Goal: Task Accomplishment & Management: Manage account settings

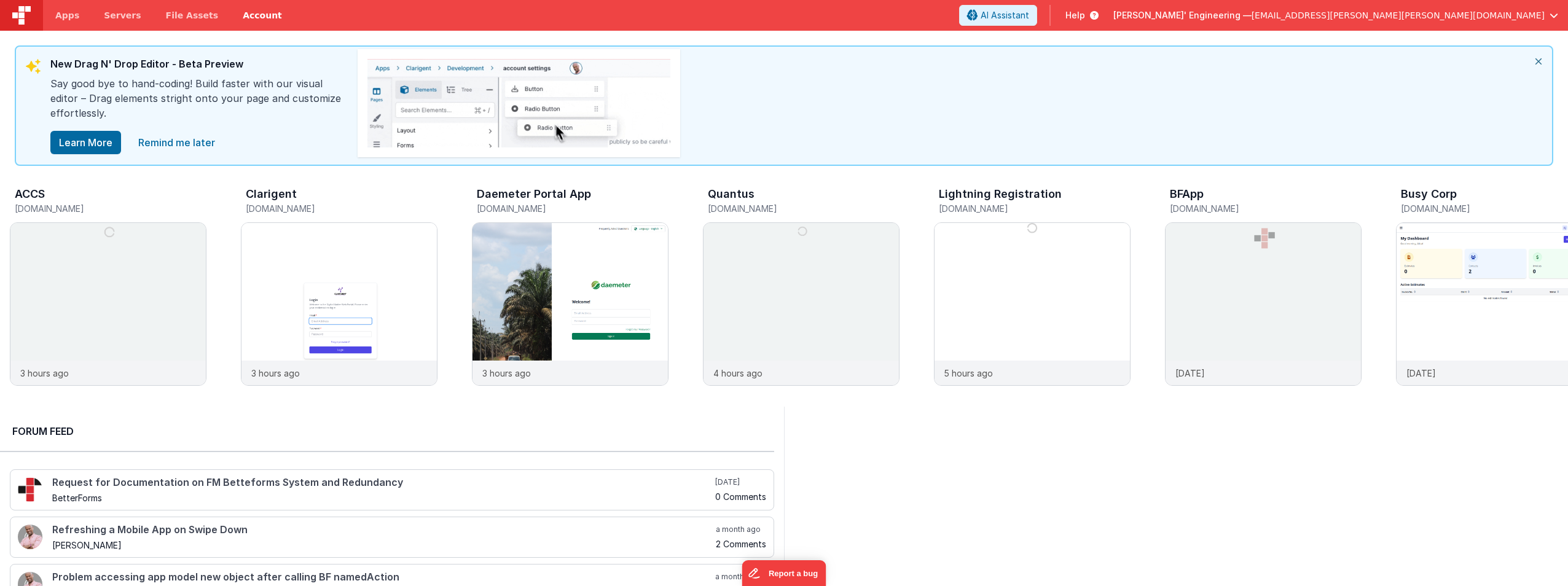
click at [246, 22] on link "Account" at bounding box center [262, 15] width 64 height 31
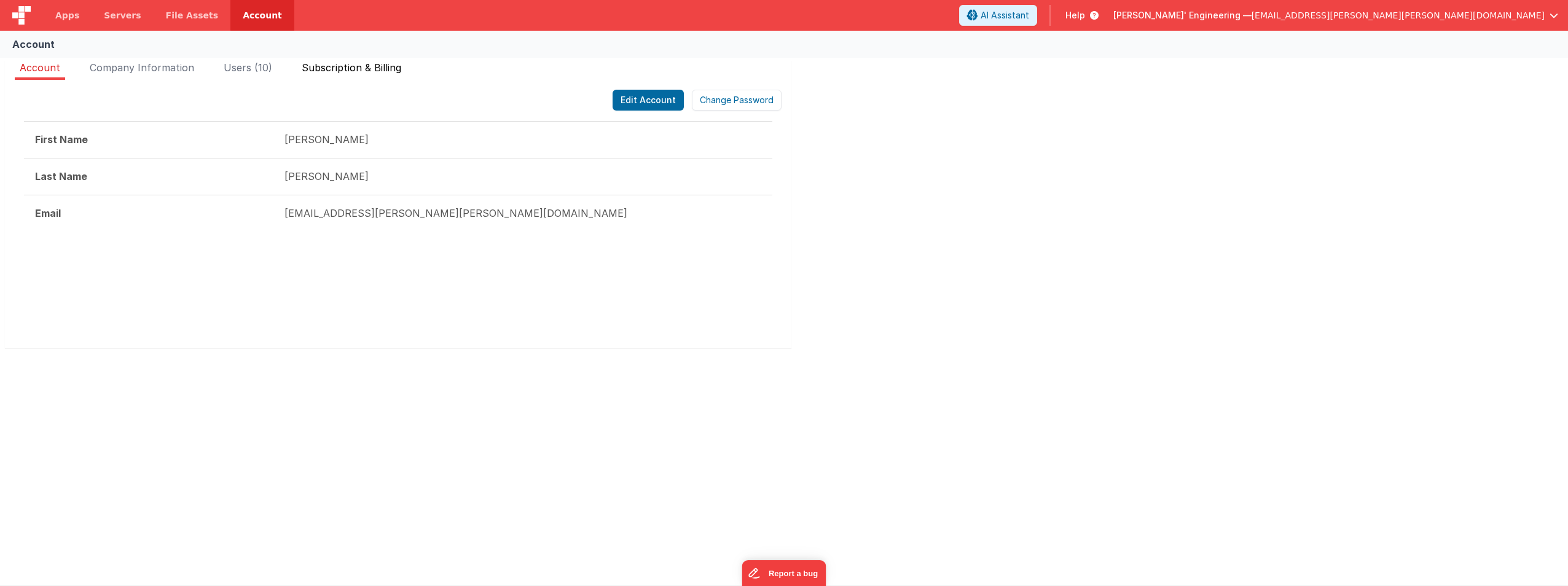
click at [369, 64] on span "Subscription & Billing" at bounding box center [352, 68] width 100 height 12
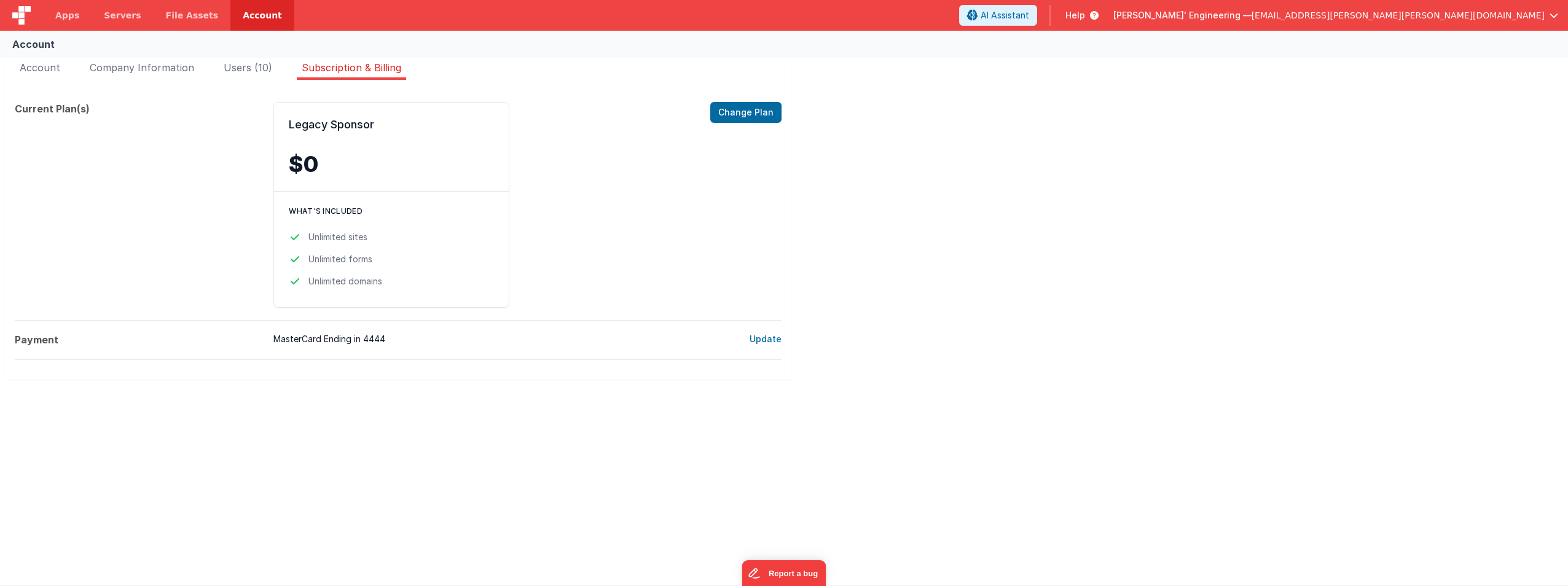
click at [1520, 17] on span "[EMAIL_ADDRESS][PERSON_NAME][PERSON_NAME][DOMAIN_NAME]" at bounding box center [1398, 16] width 293 height 12
click at [1478, 11] on span "[EMAIL_ADDRESS][PERSON_NAME][PERSON_NAME][DOMAIN_NAME]" at bounding box center [1398, 16] width 293 height 12
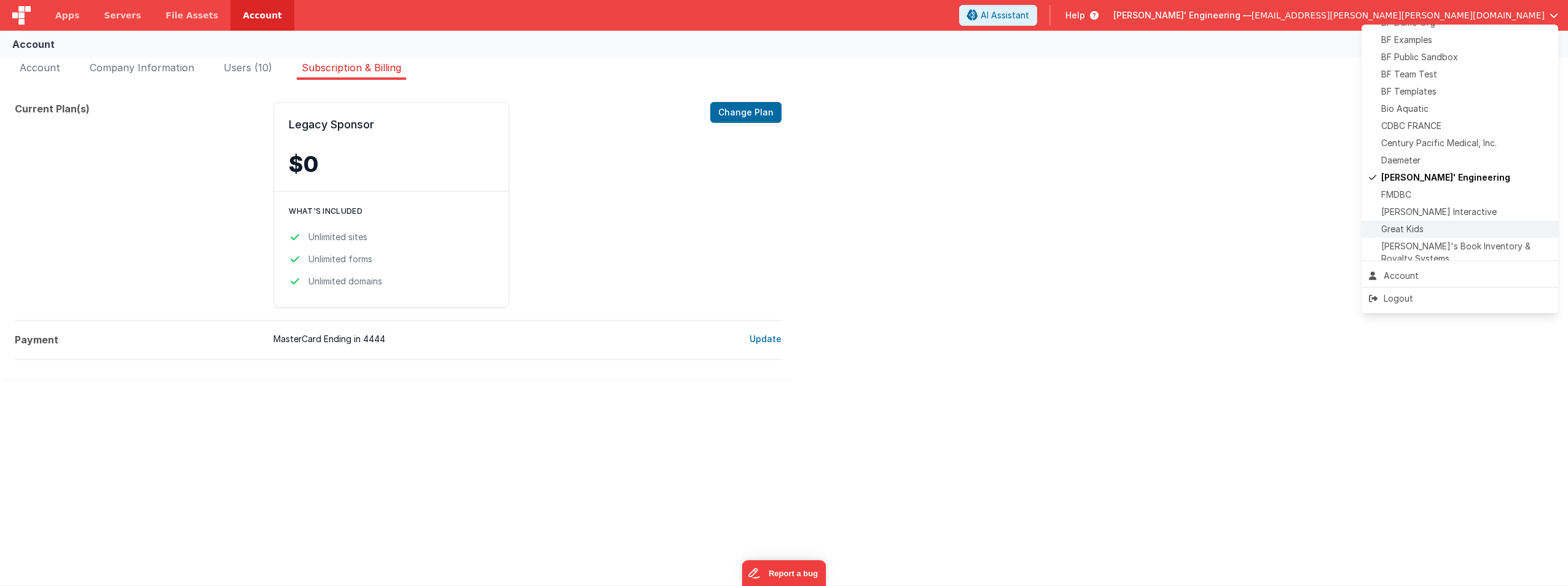
scroll to position [123, 0]
click at [1426, 150] on div "FMDBC" at bounding box center [1460, 155] width 182 height 12
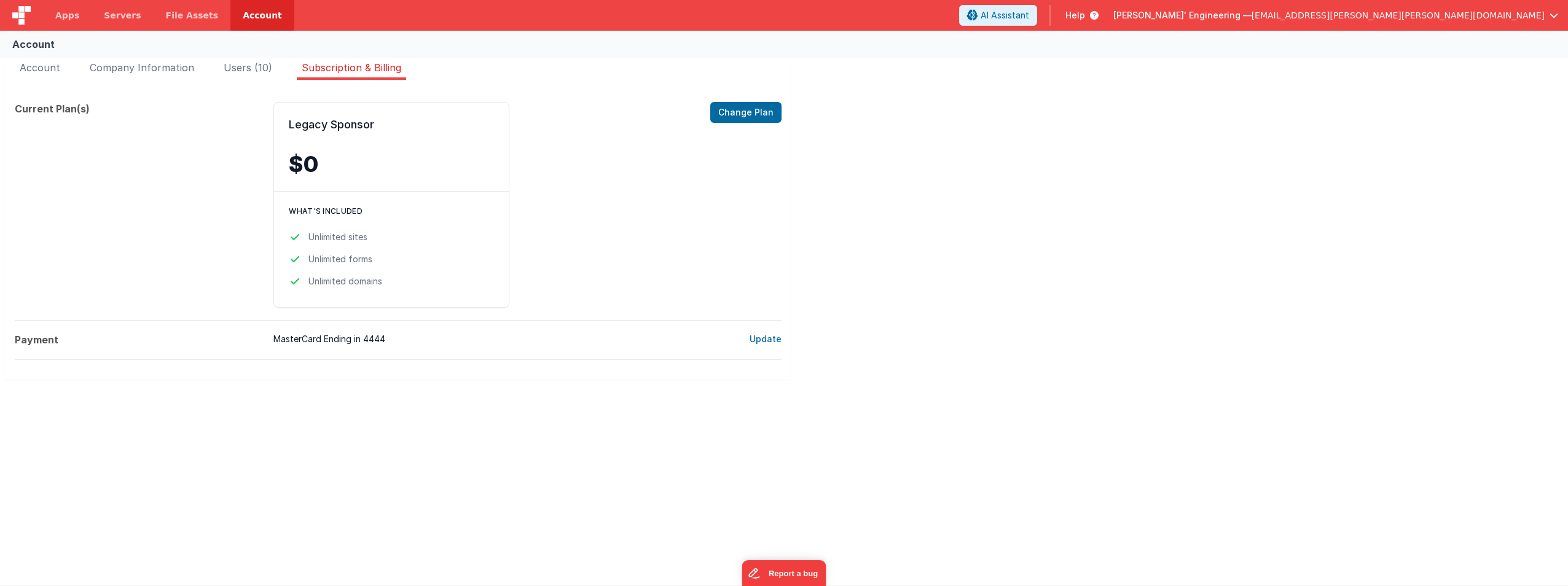
click at [1391, 95] on div "Account Company Information Users (10) Subscription & Billing Edit Account Chan…" at bounding box center [784, 229] width 1568 height 347
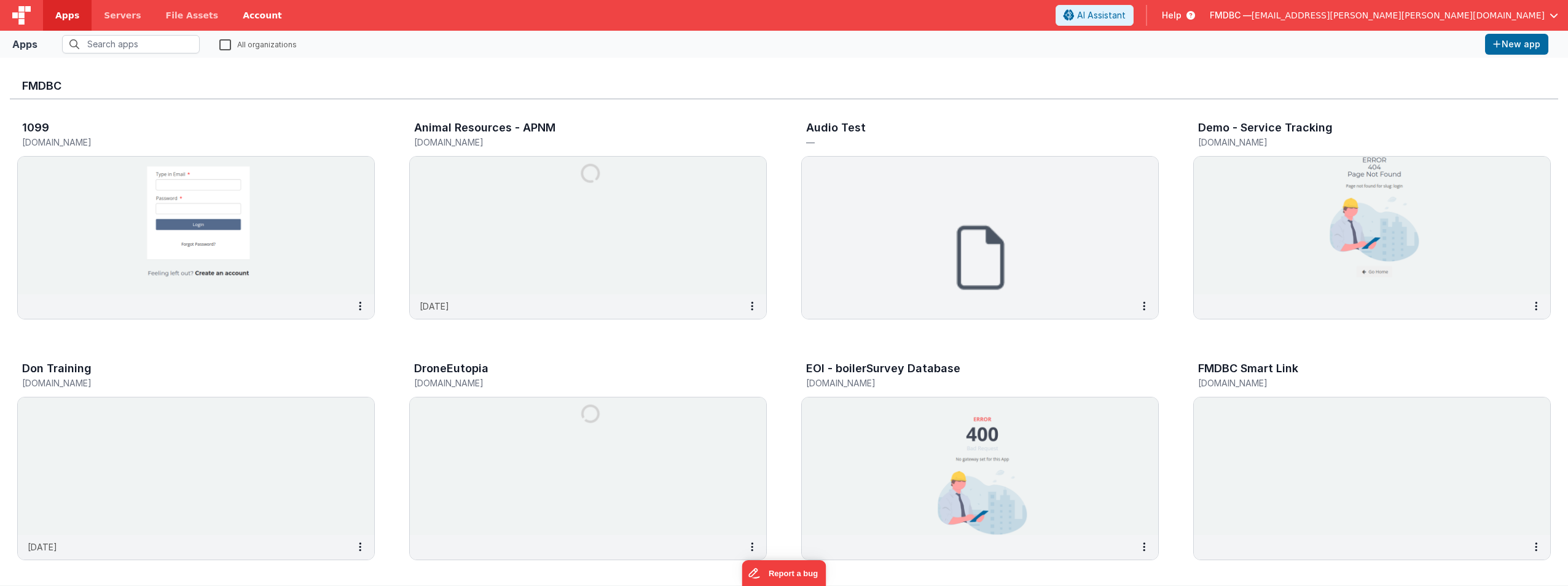
click at [233, 17] on link "Account" at bounding box center [262, 15] width 64 height 31
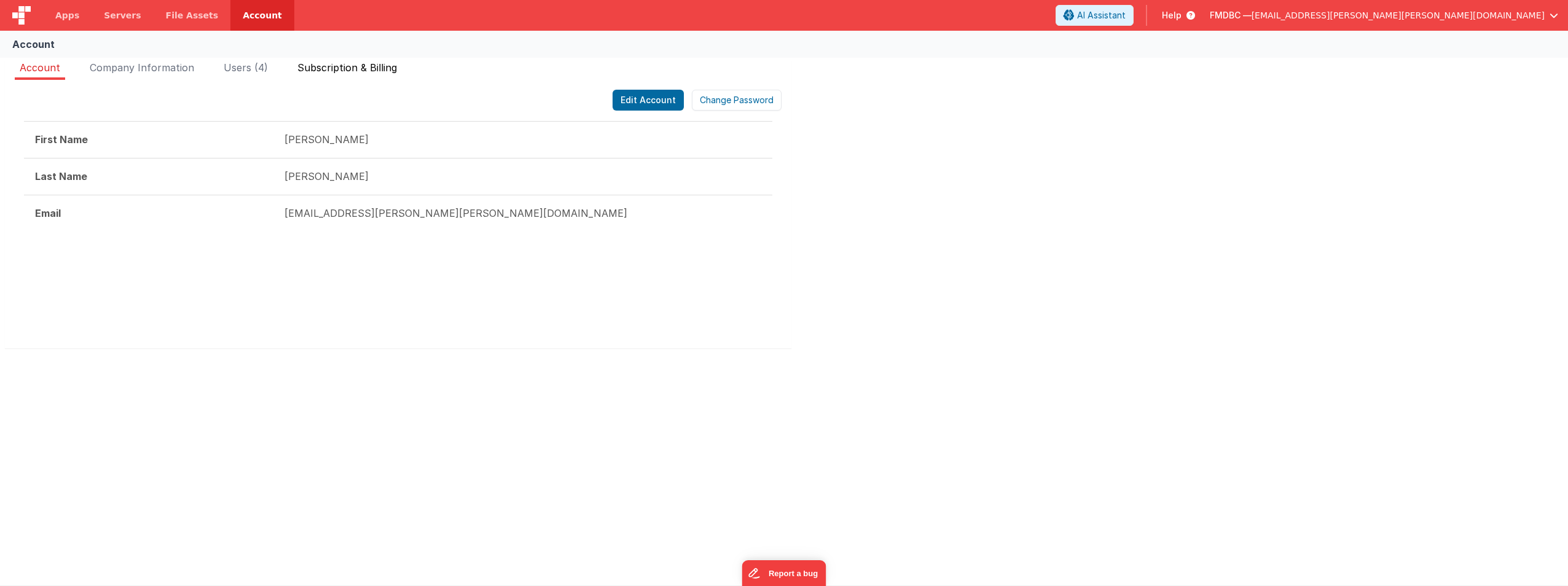
click at [323, 61] on li "Subscription & Billing" at bounding box center [347, 70] width 109 height 20
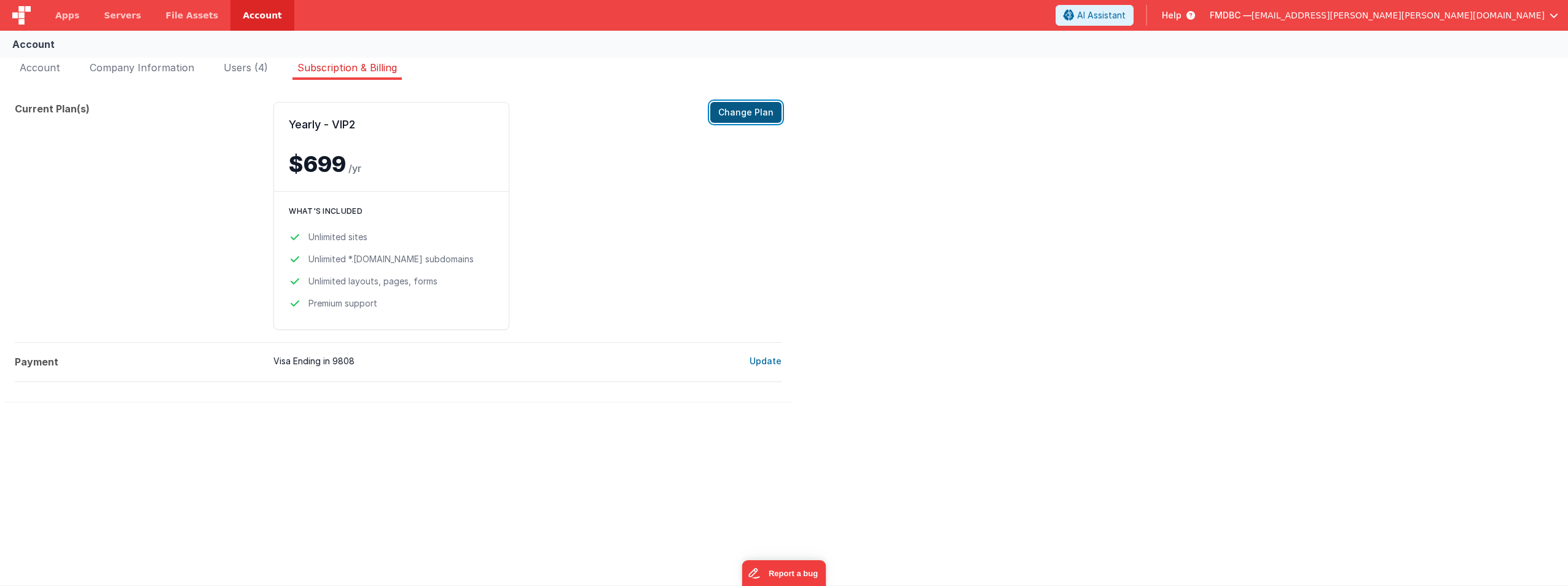
click at [756, 112] on button "Change Plan" at bounding box center [746, 112] width 71 height 21
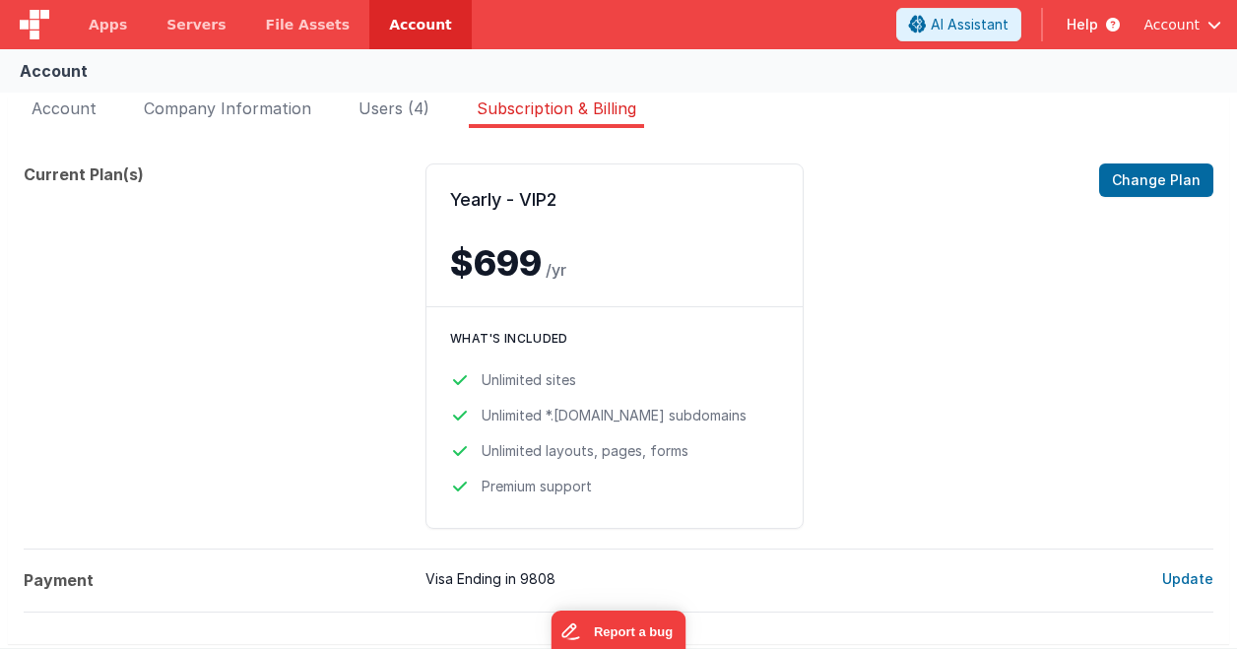
click at [1190, 24] on span "Account" at bounding box center [1172, 25] width 56 height 20
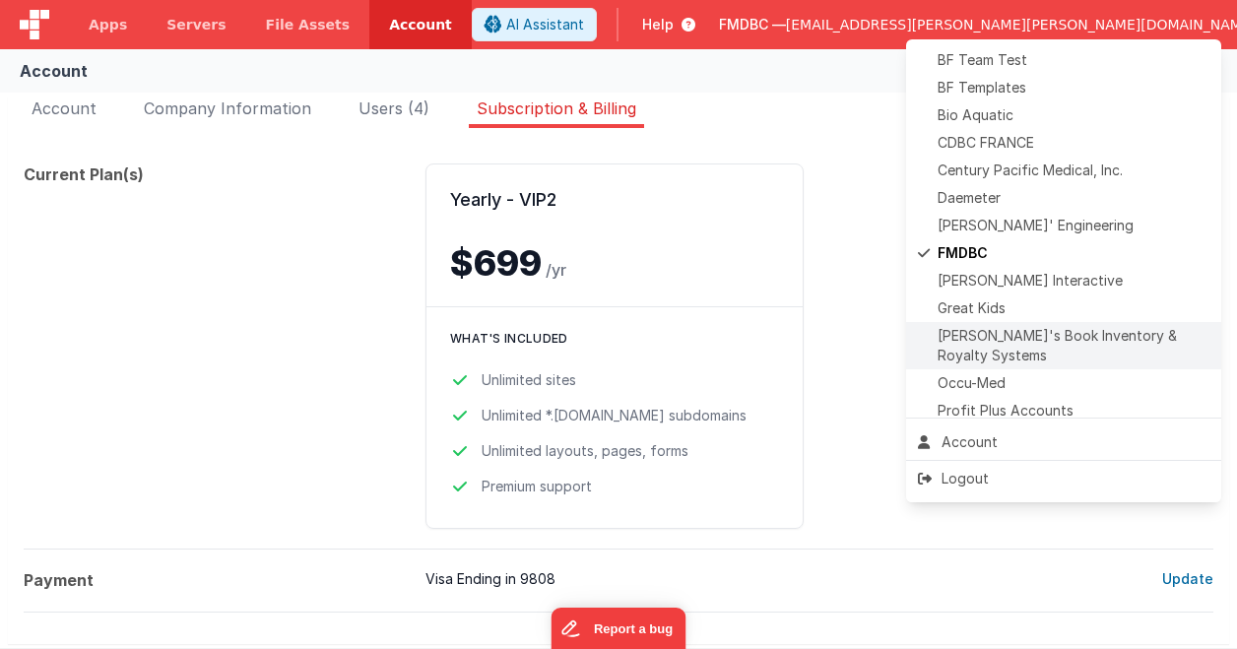
scroll to position [197, 0]
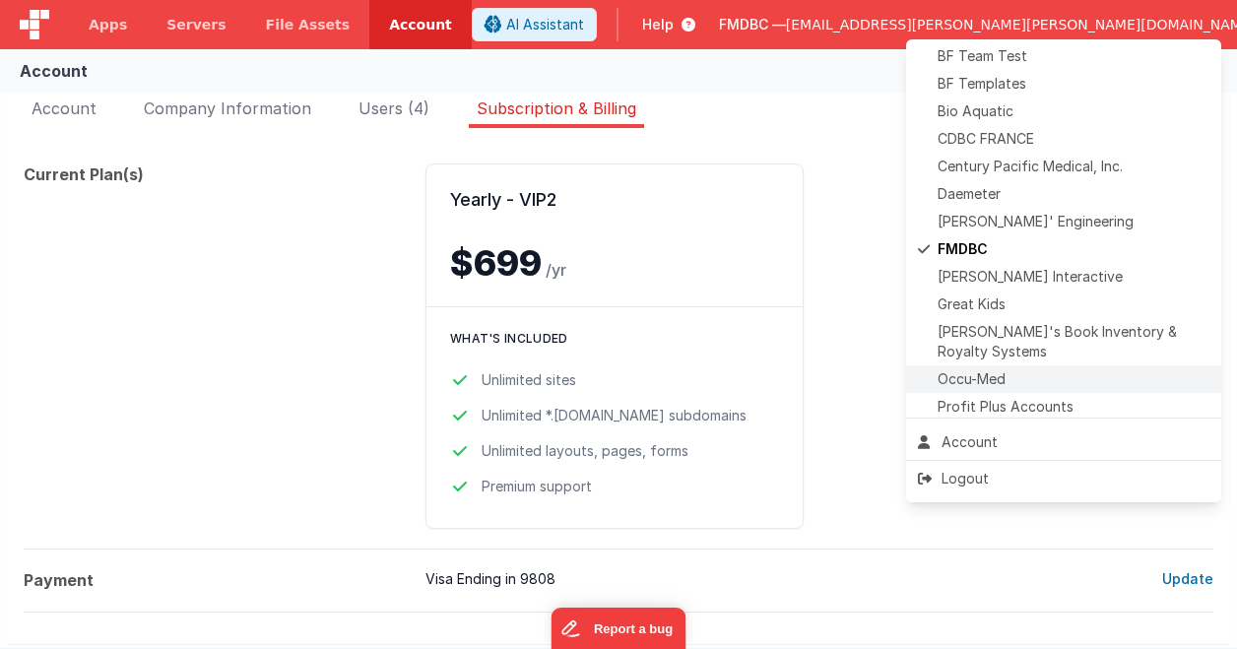
click at [1022, 378] on div "Occu-Med" at bounding box center [1064, 379] width 292 height 20
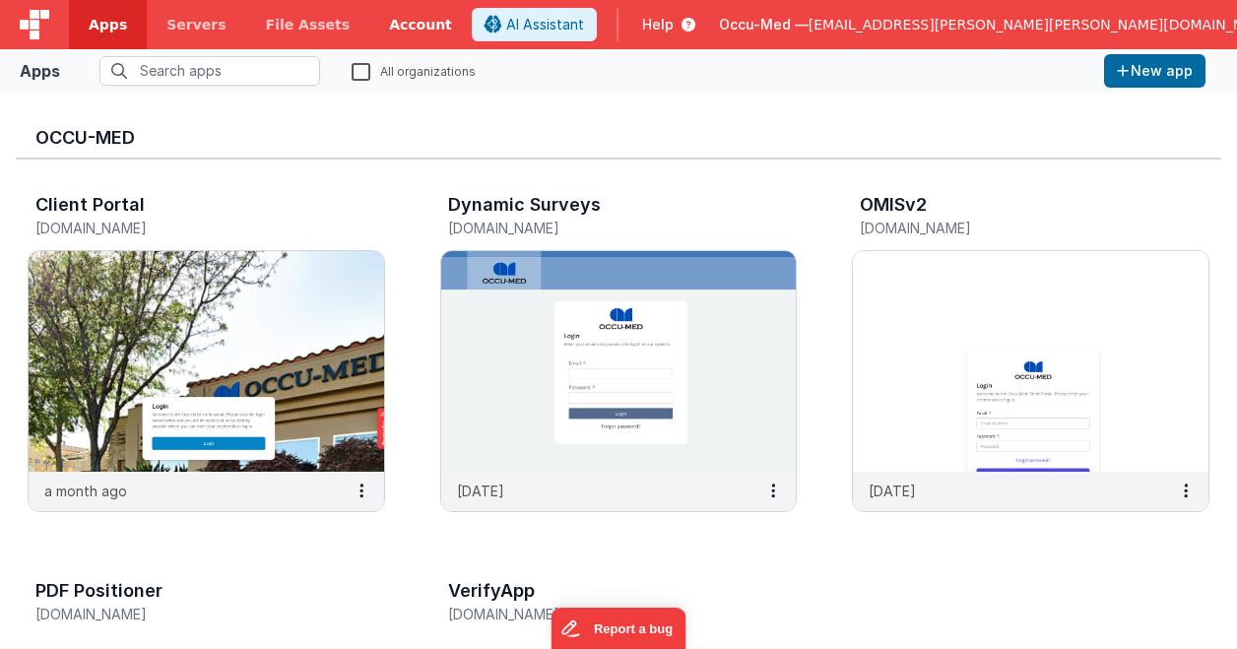
click at [389, 23] on link "Account" at bounding box center [420, 24] width 102 height 49
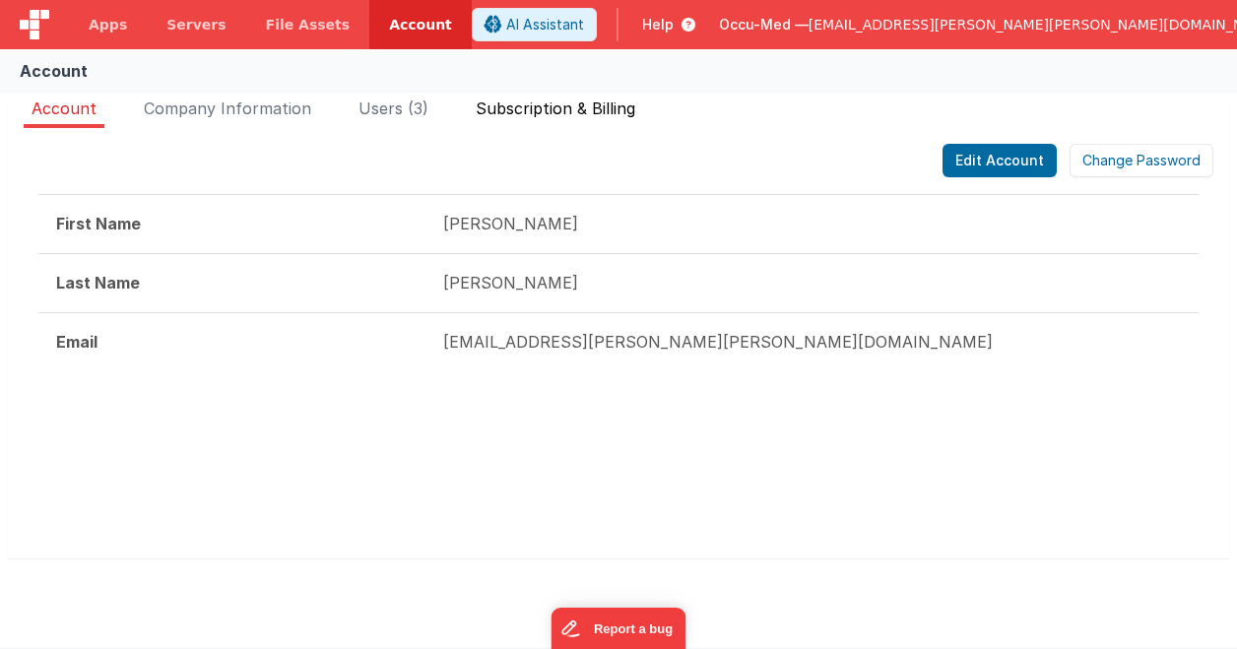
click at [568, 111] on span "Subscription & Billing" at bounding box center [556, 109] width 160 height 20
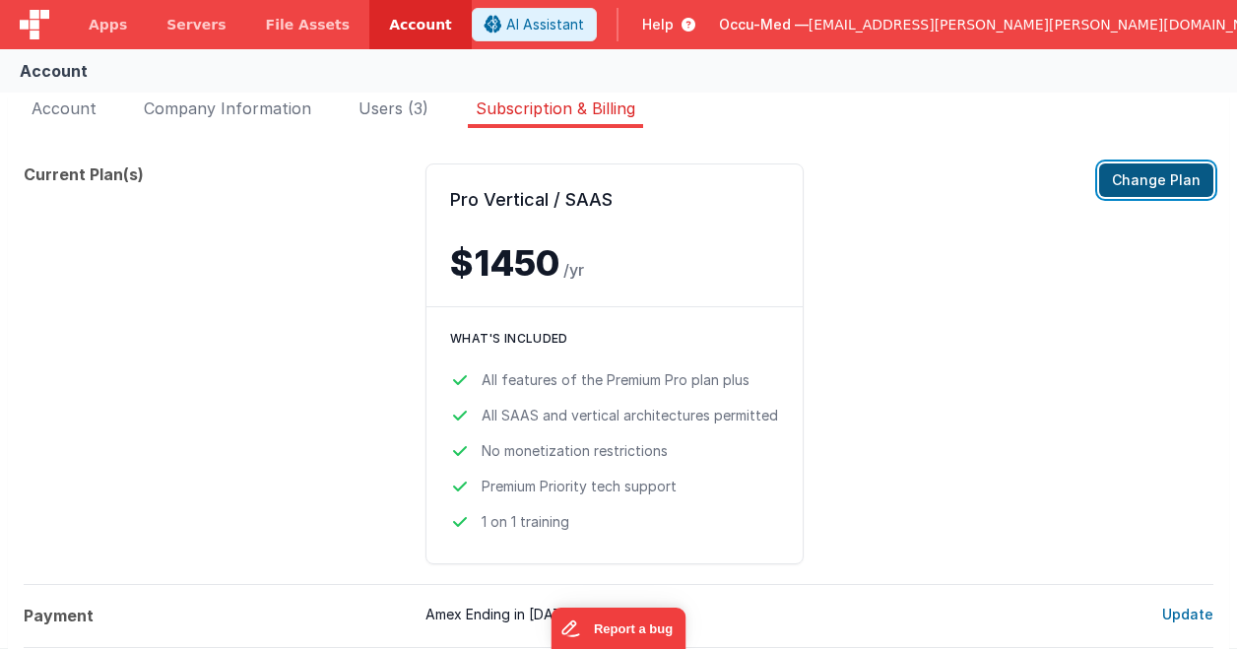
click at [1146, 182] on button "Change Plan" at bounding box center [1157, 180] width 114 height 33
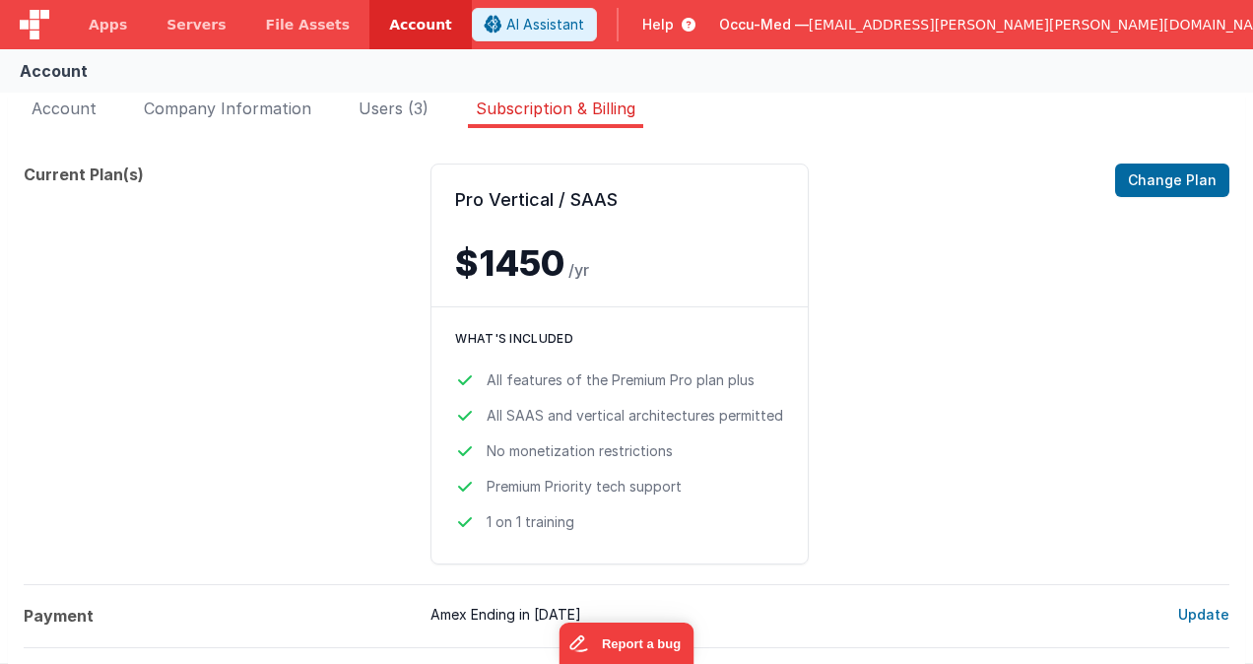
click at [1183, 22] on span "[EMAIL_ADDRESS][PERSON_NAME][PERSON_NAME][DOMAIN_NAME]" at bounding box center [1044, 25] width 470 height 20
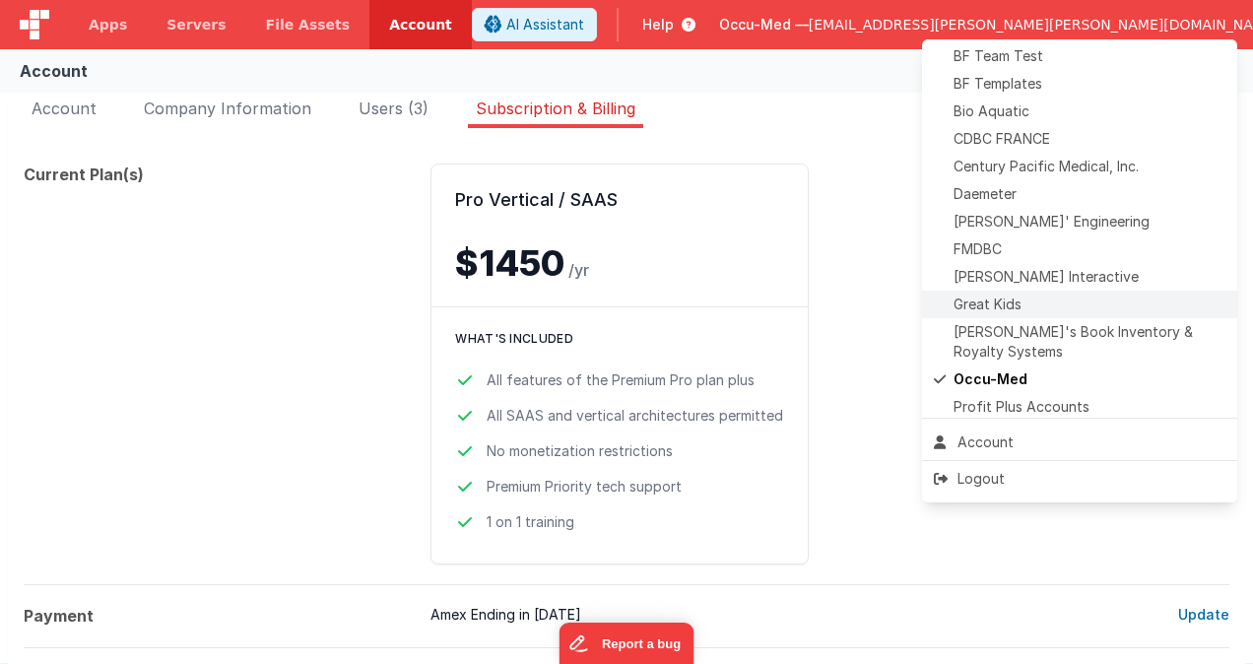
scroll to position [296, 0]
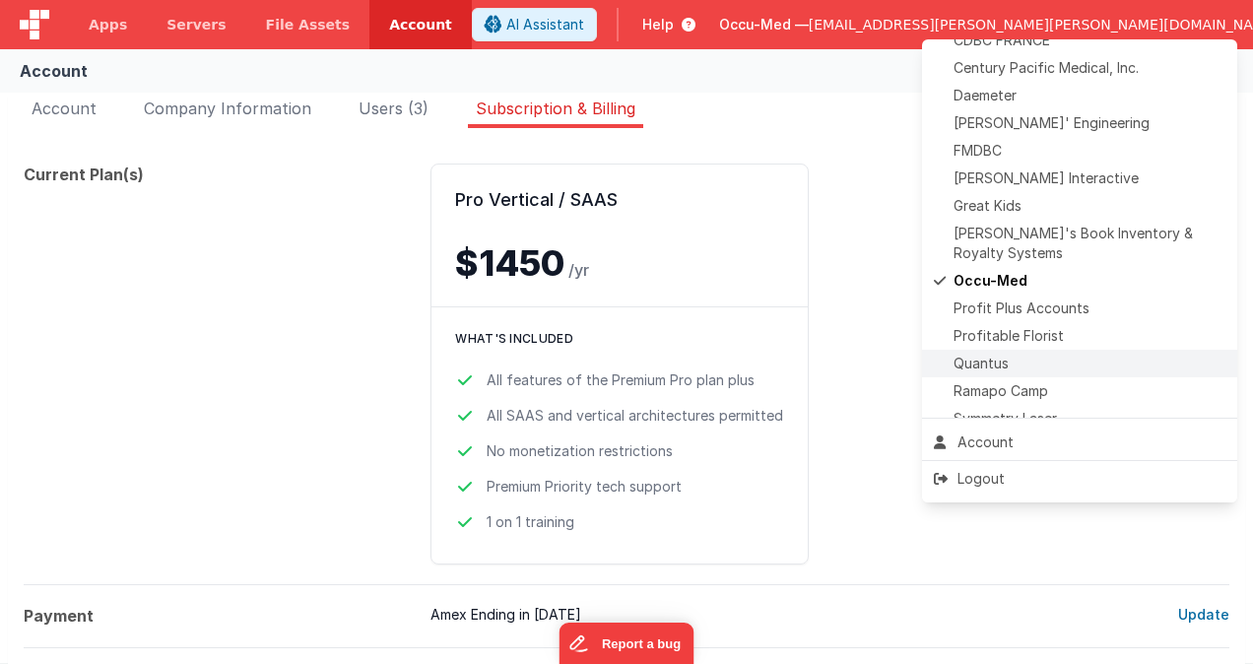
click at [1042, 365] on div "Quantus" at bounding box center [1080, 364] width 292 height 20
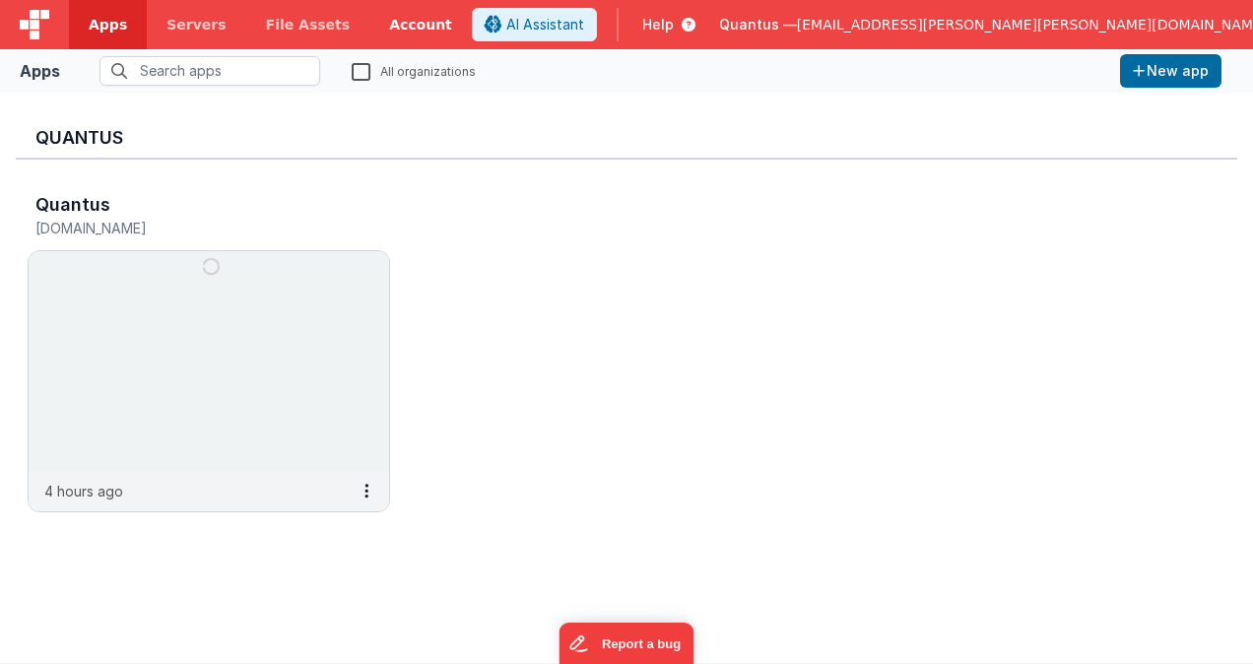
click at [380, 20] on link "Account" at bounding box center [420, 24] width 102 height 49
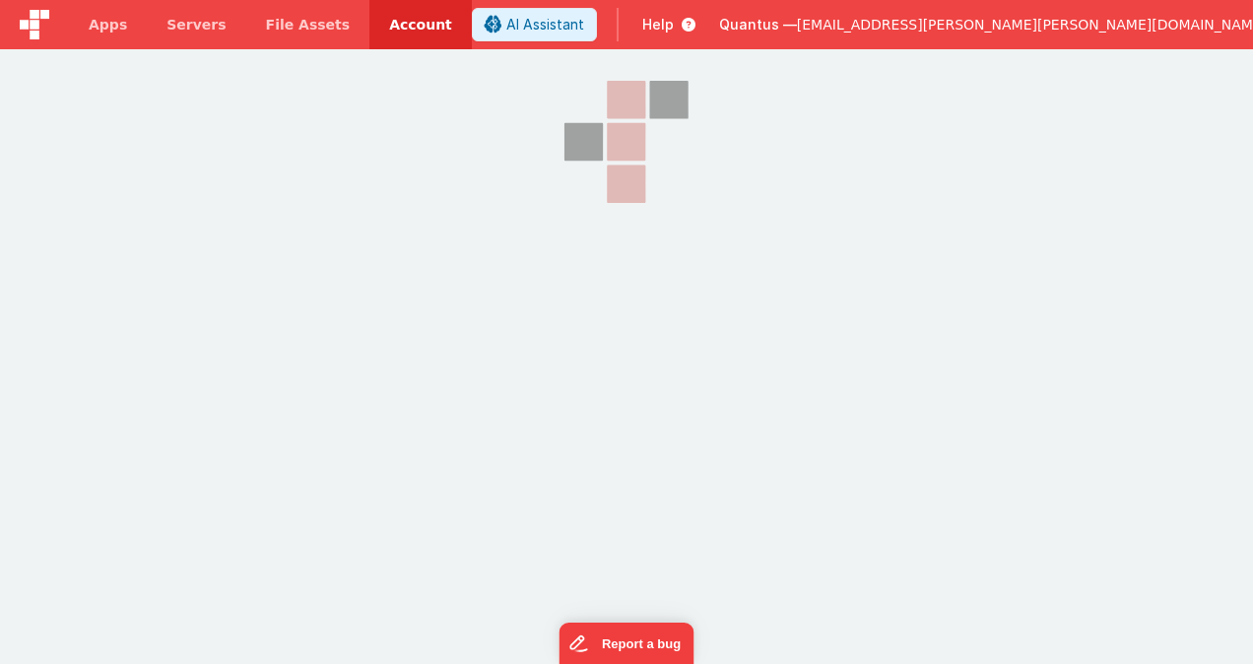
click at [380, 20] on link "Account" at bounding box center [420, 24] width 102 height 49
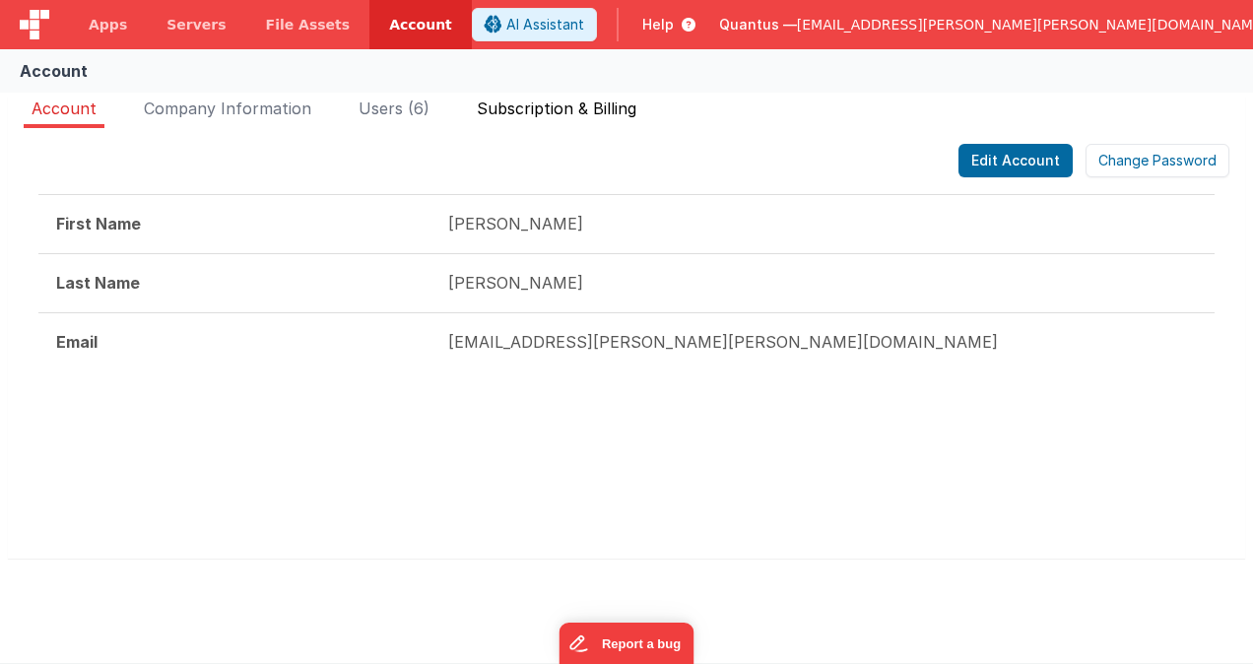
click at [569, 104] on span "Subscription & Billing" at bounding box center [557, 109] width 160 height 20
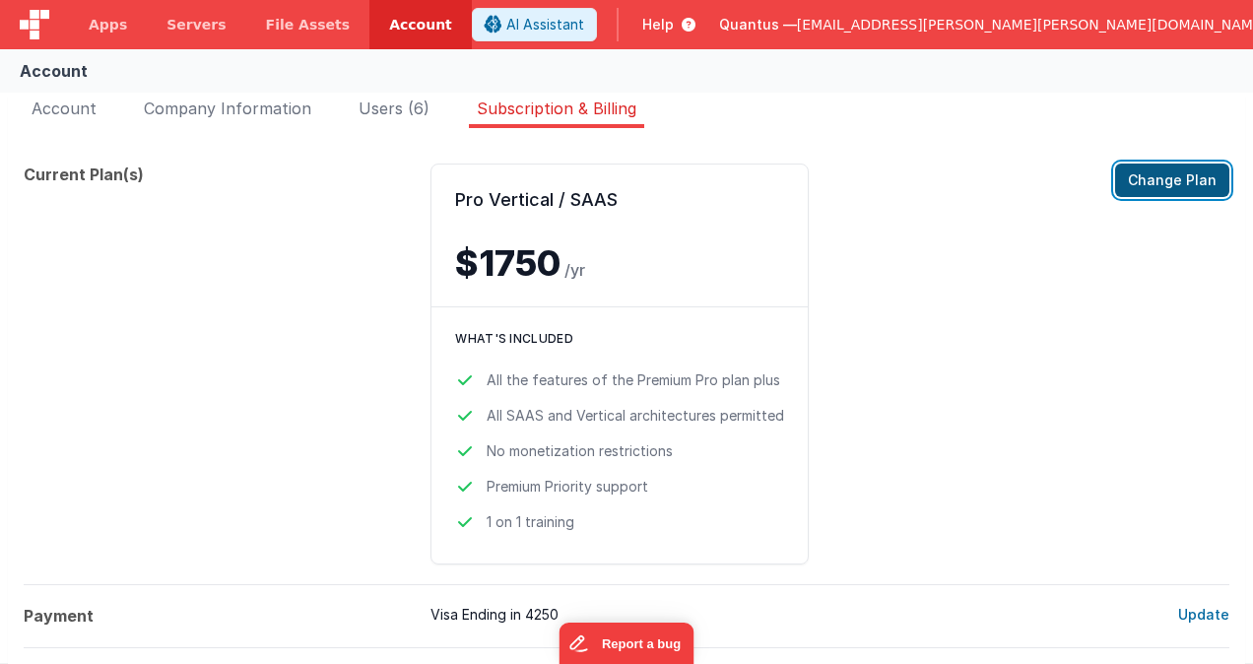
click at [1183, 189] on button "Change Plan" at bounding box center [1172, 180] width 114 height 33
click at [1170, 182] on button "Change Plan" at bounding box center [1172, 180] width 114 height 33
click at [1196, 187] on button "Change Plan" at bounding box center [1172, 180] width 114 height 33
drag, startPoint x: 652, startPoint y: 377, endPoint x: 546, endPoint y: 638, distance: 281.9
click at [546, 638] on dl "Current Plan(s) Pro Vertical / SAAS $1750 /yr Change Plan What's included All t…" at bounding box center [627, 396] width 1206 height 504
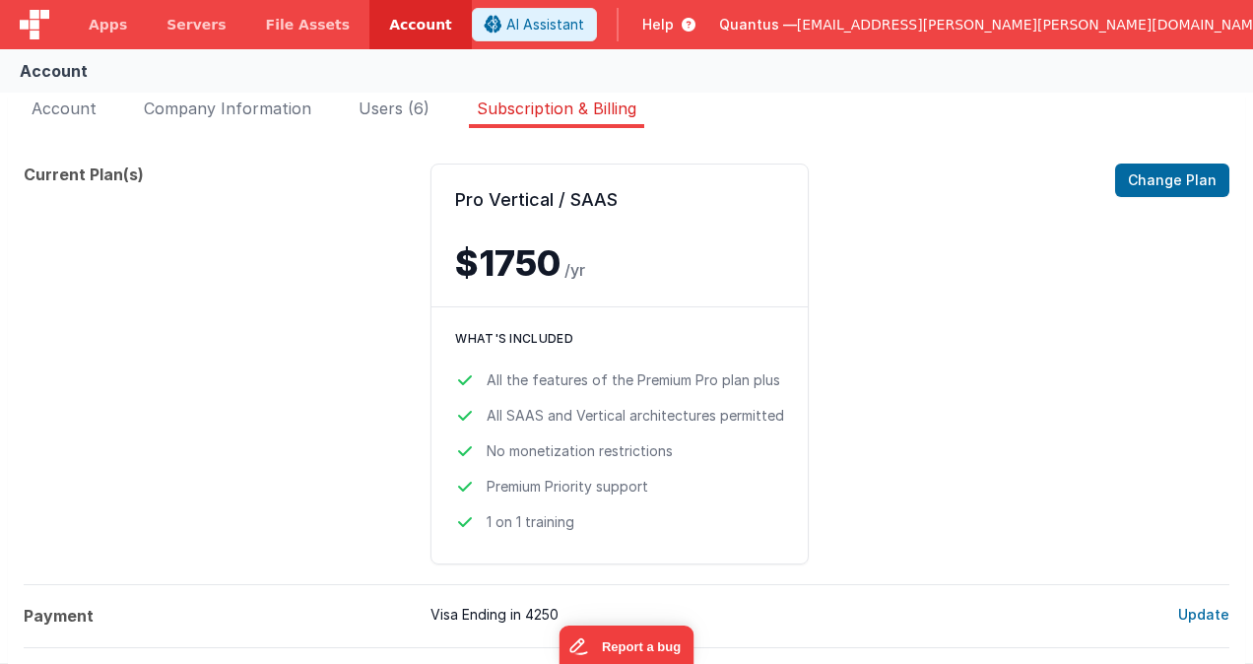
click at [869, 184] on div "Pro Vertical / SAAS $1750 /yr Change Plan What's included All the features of t…" at bounding box center [765, 364] width 669 height 401
